Goal: Task Accomplishment & Management: Manage account settings

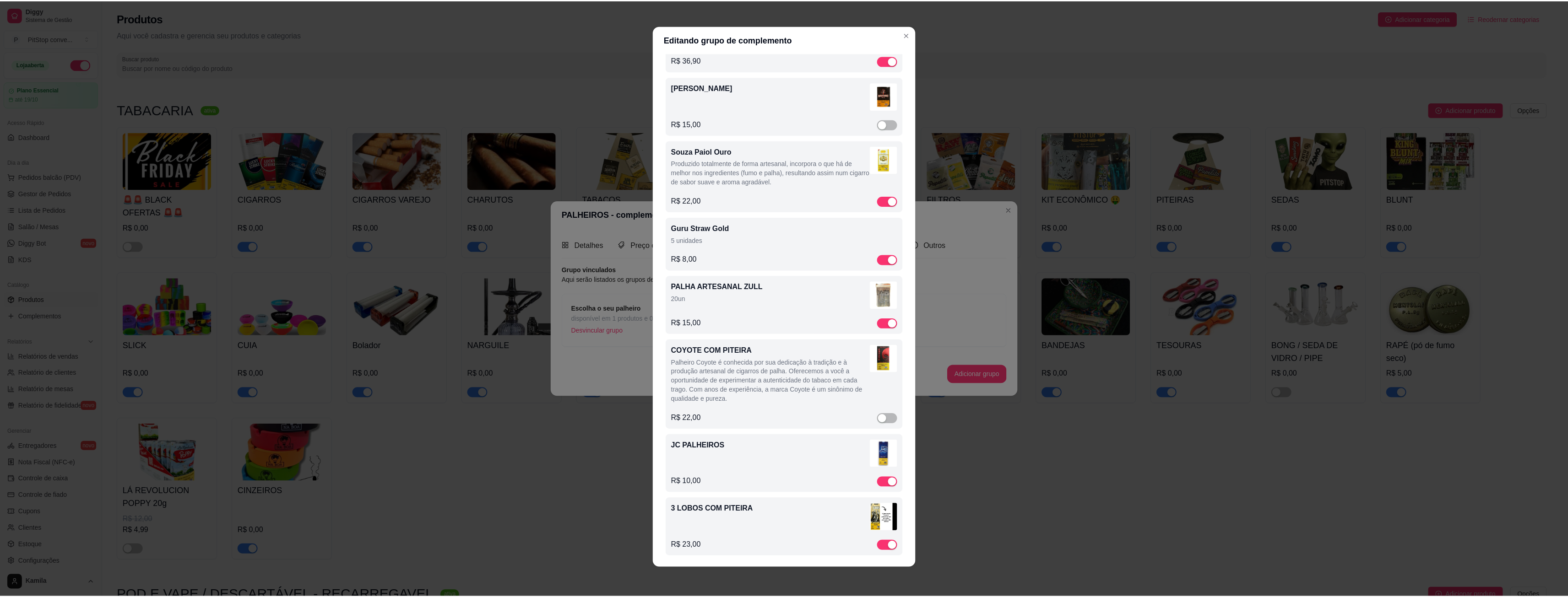
scroll to position [2098, 0]
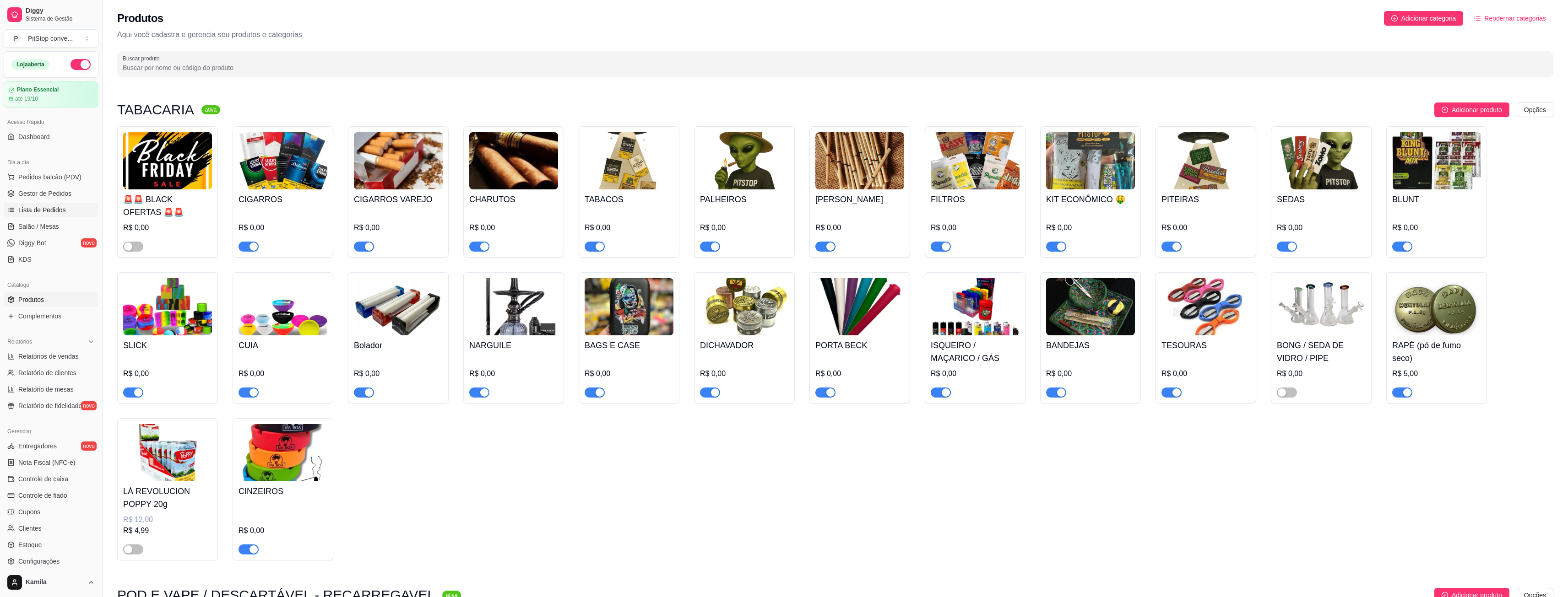
click at [38, 203] on link "Lista de Pedidos" at bounding box center [51, 210] width 95 height 15
click at [46, 208] on span "Lista de Pedidos" at bounding box center [42, 210] width 48 height 9
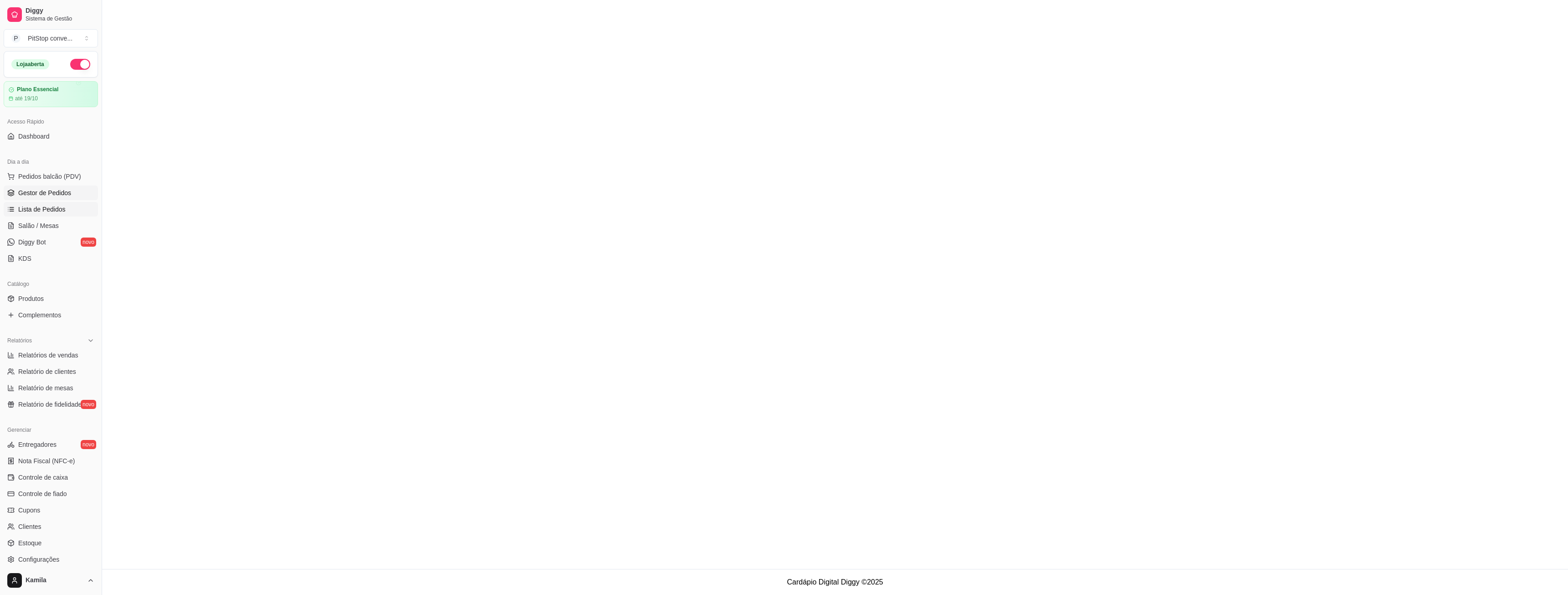
click at [63, 190] on span "Gestor de Pedidos" at bounding box center [44, 192] width 53 height 9
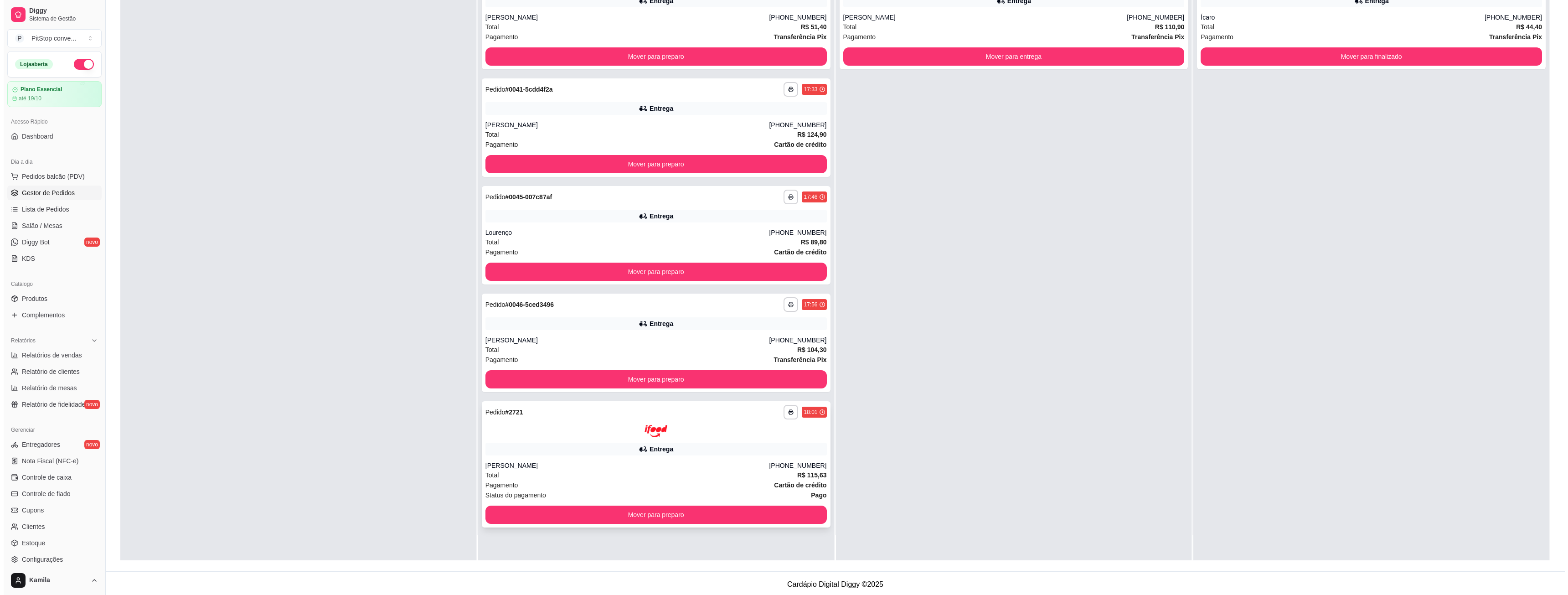
scroll to position [139, 0]
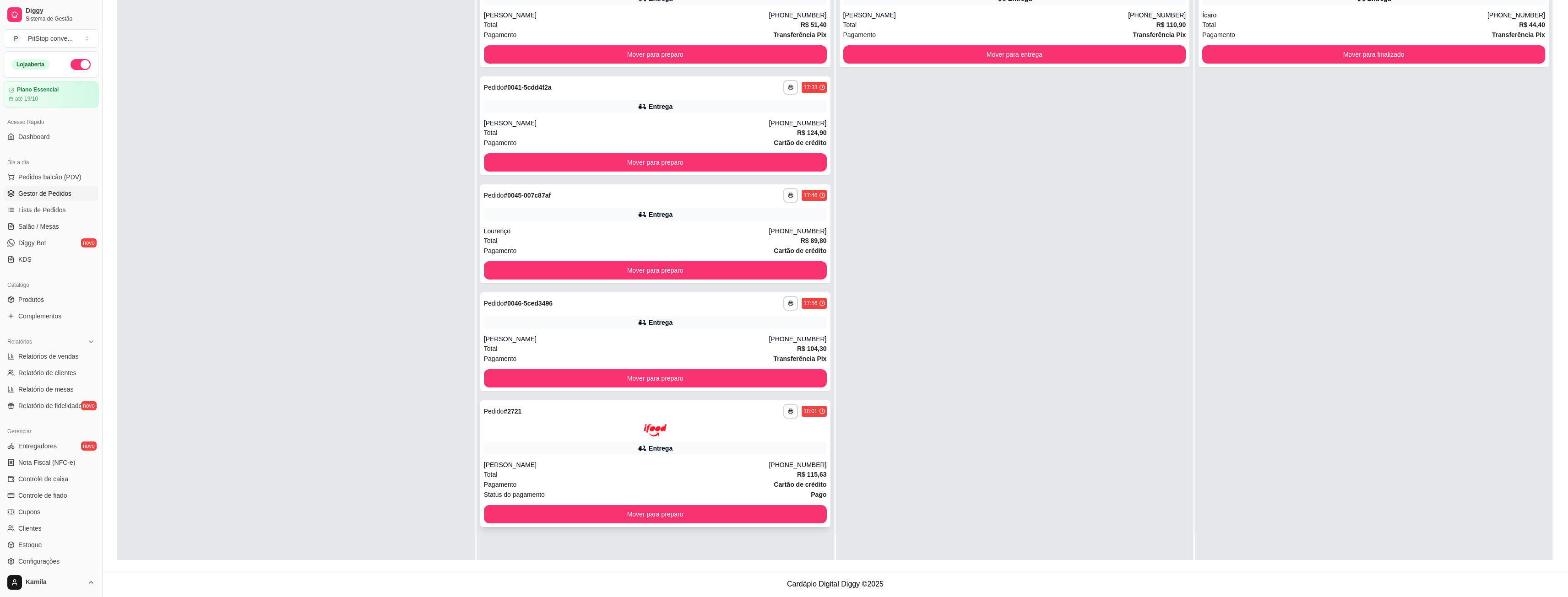
click at [683, 431] on div at bounding box center [655, 430] width 343 height 12
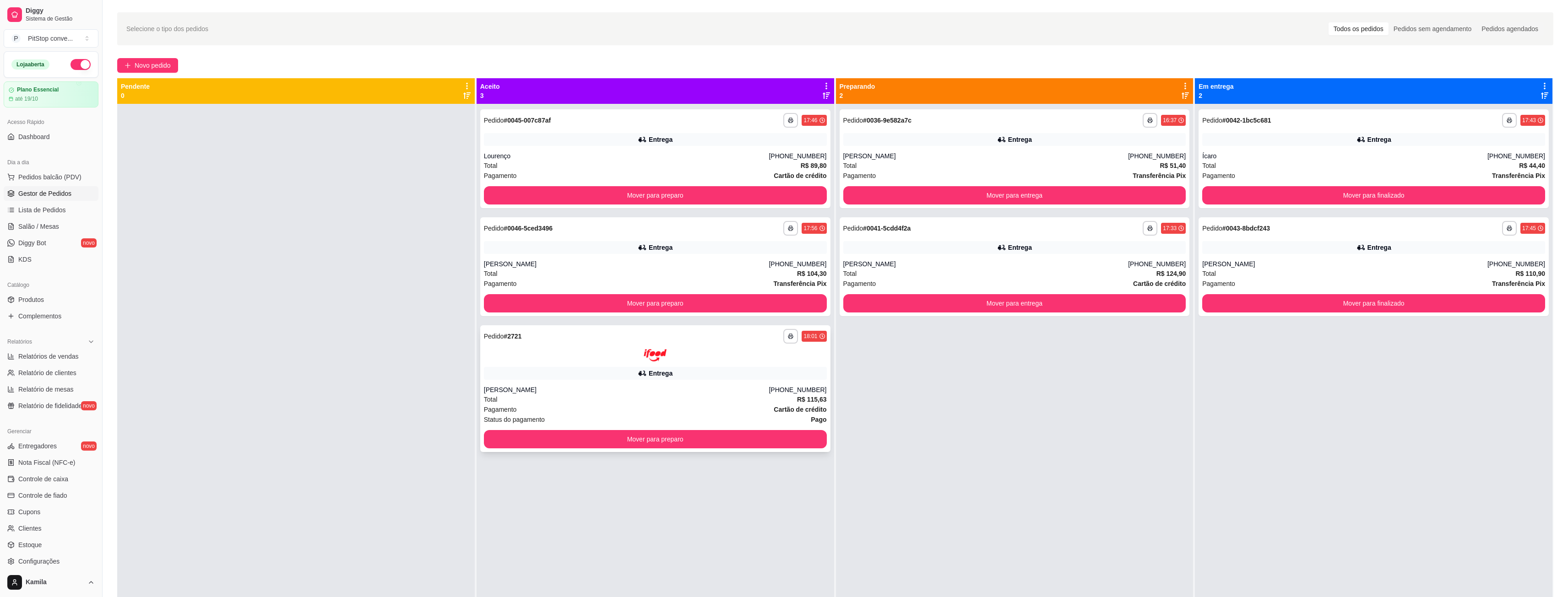
scroll to position [2, 0]
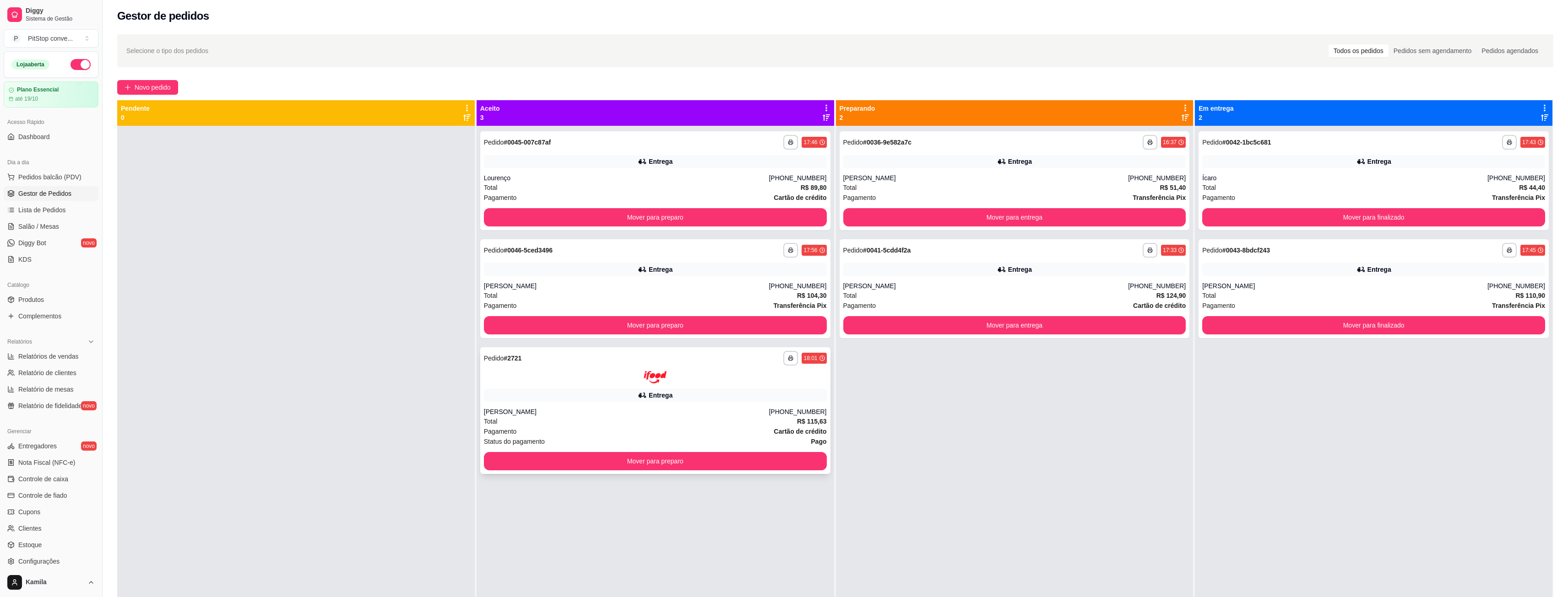
click at [664, 389] on div "Entrega" at bounding box center [655, 395] width 343 height 13
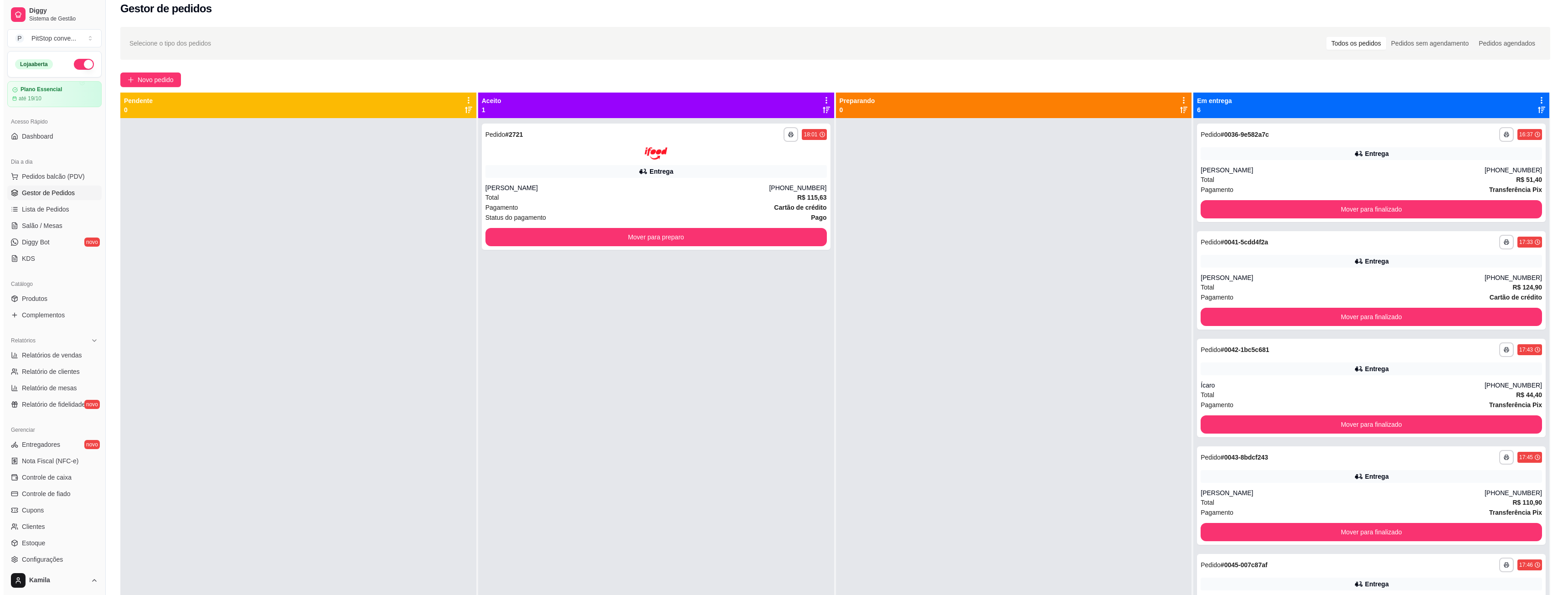
scroll to position [0, 0]
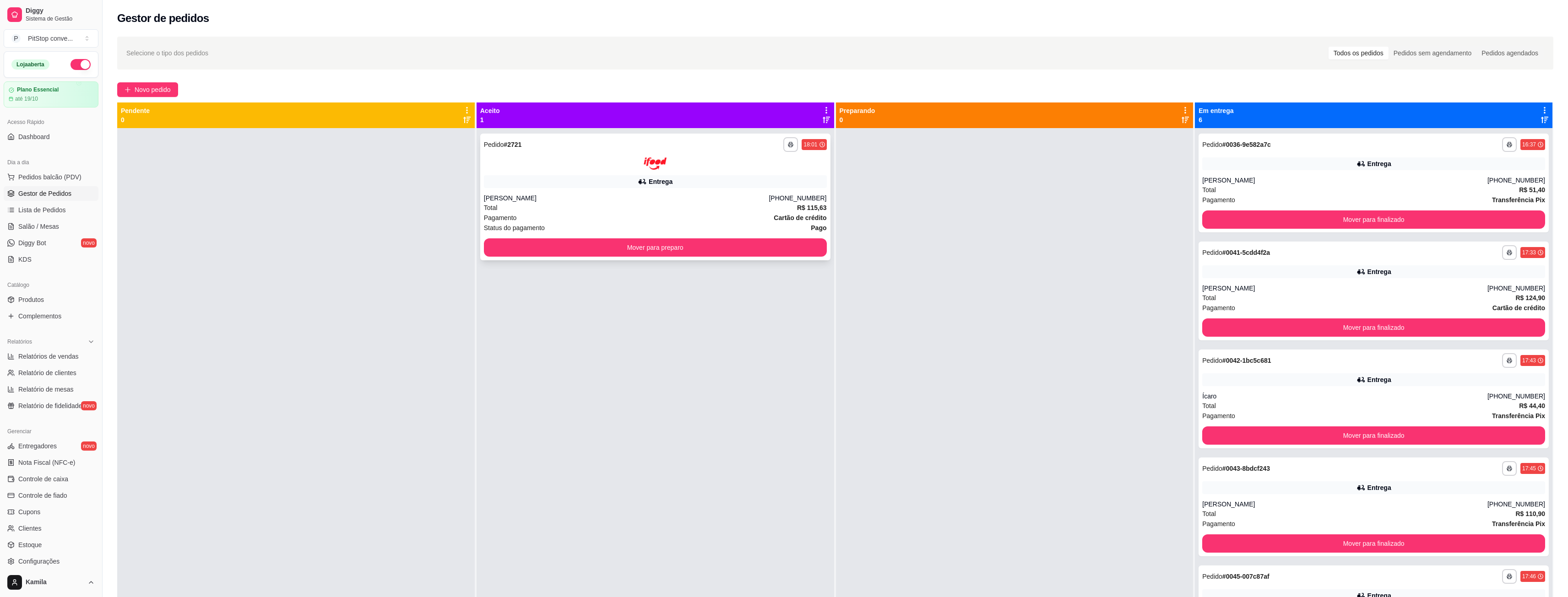
click at [738, 174] on div "**********" at bounding box center [655, 197] width 350 height 126
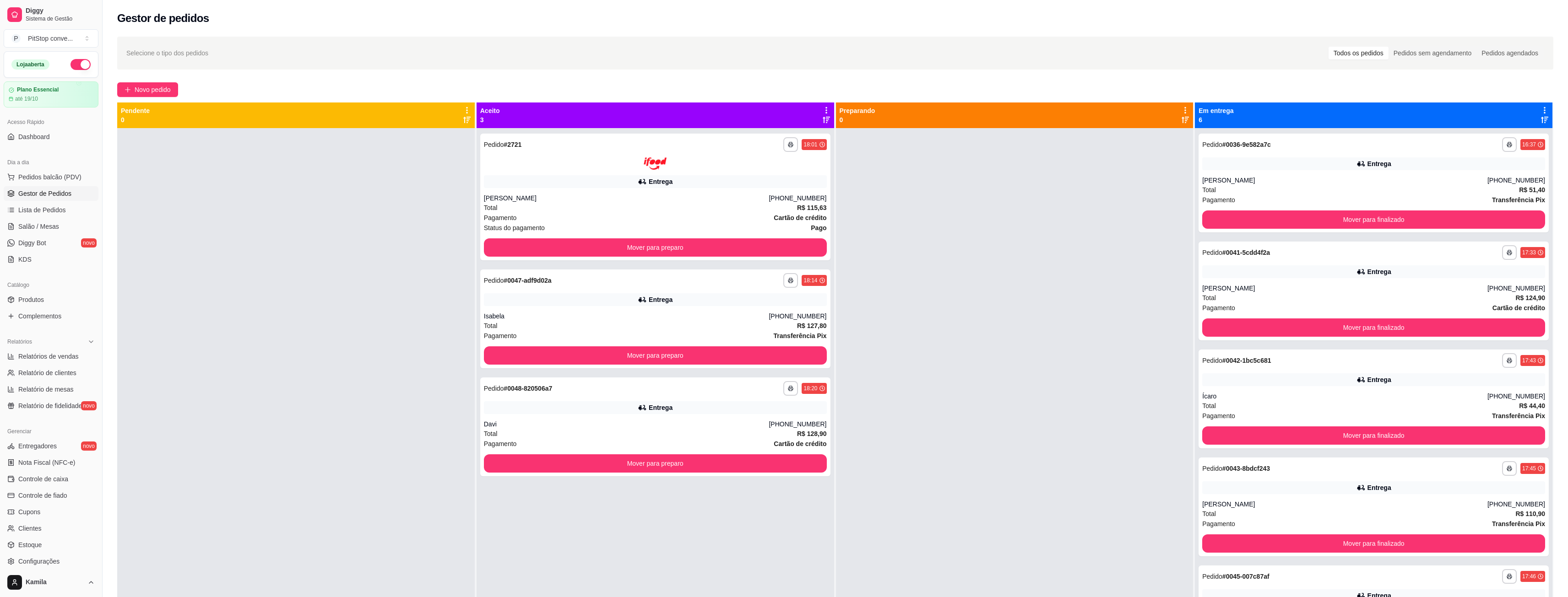
click at [1111, 366] on div at bounding box center [1014, 427] width 358 height 597
click at [747, 221] on div "Pagamento Cartão de crédito" at bounding box center [655, 218] width 343 height 10
click at [715, 314] on div "Isabela" at bounding box center [627, 316] width 285 height 9
click at [702, 430] on div "Total R$ 128,90" at bounding box center [655, 434] width 343 height 10
